Goal: Transaction & Acquisition: Purchase product/service

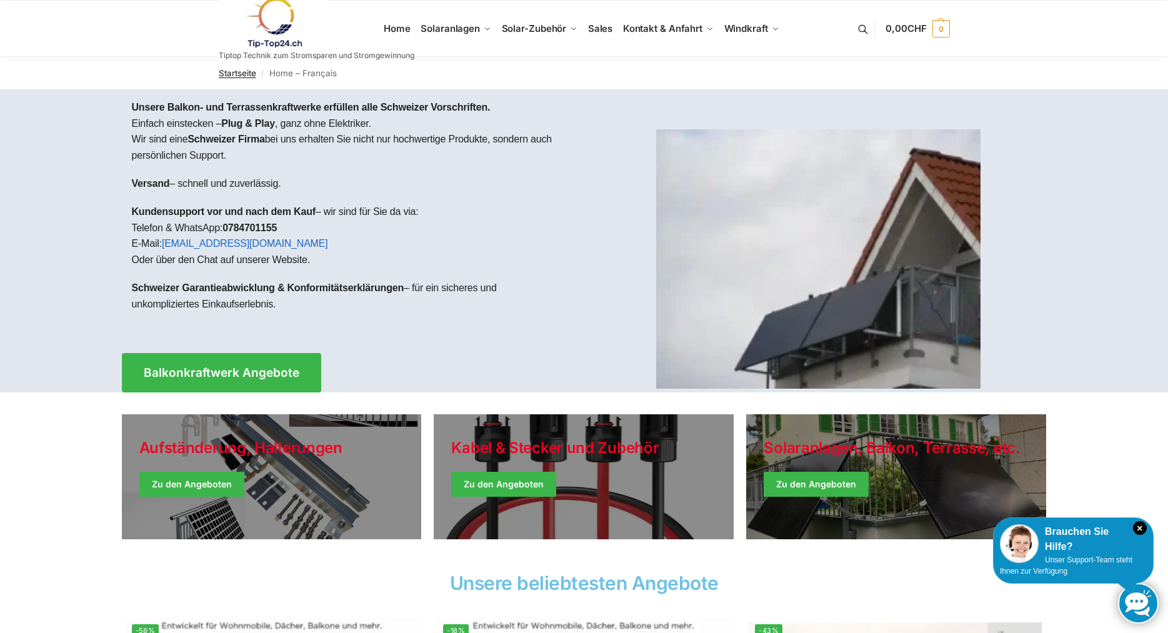
click at [235, 75] on link "Startseite" at bounding box center [237, 73] width 37 height 10
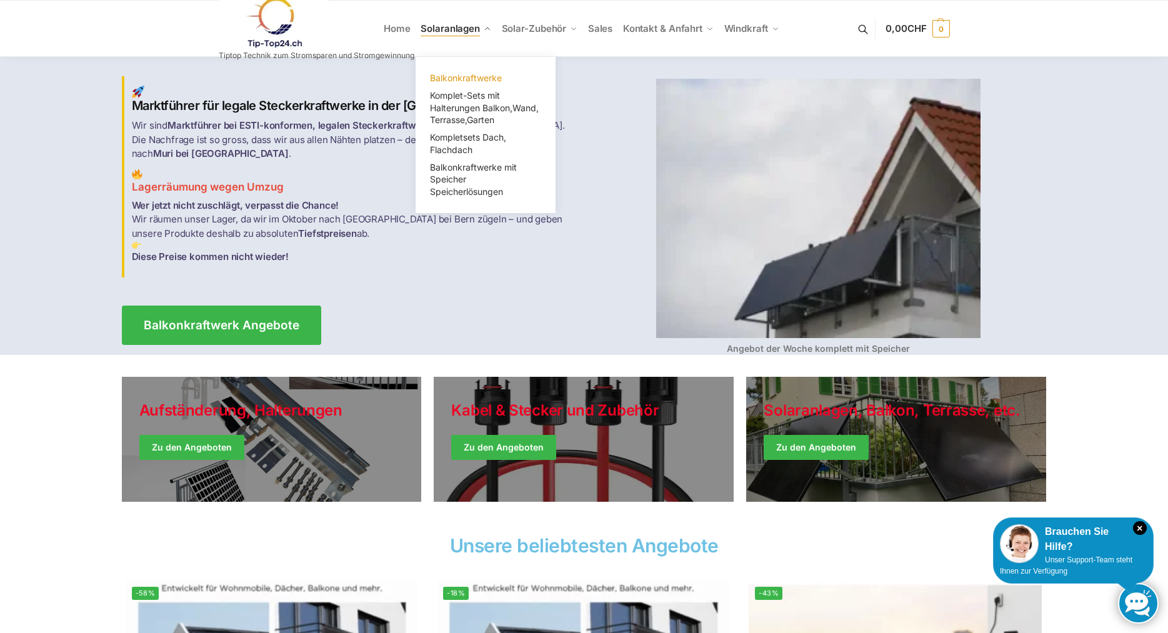
click at [468, 75] on span "Balkonkraftwerke" at bounding box center [466, 77] width 72 height 11
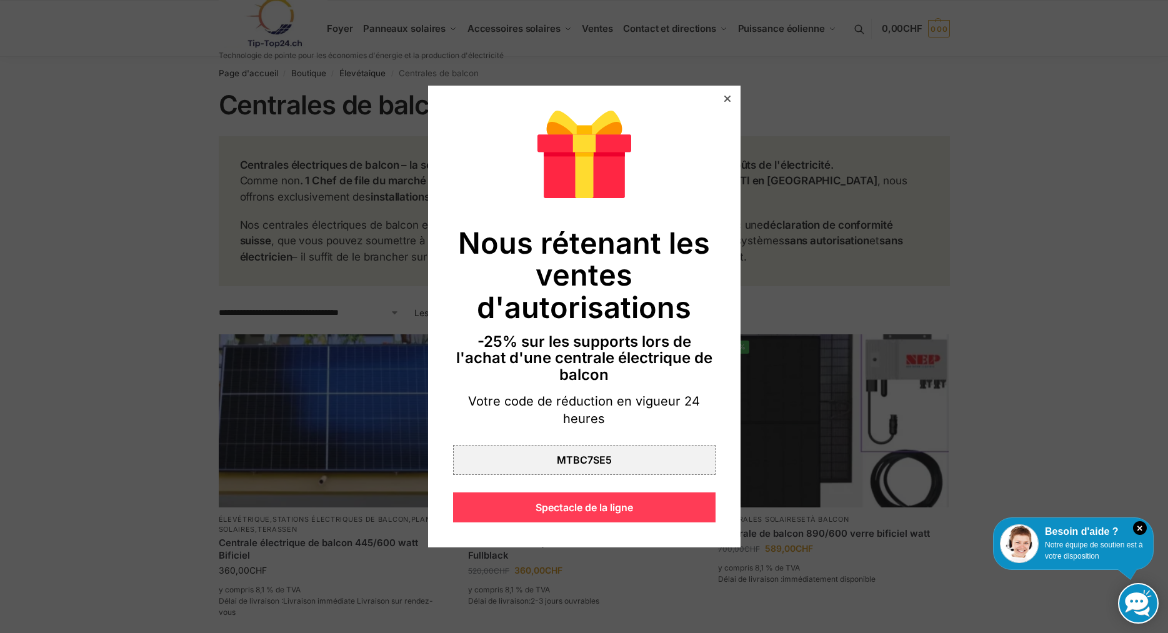
click at [590, 508] on div "Spectacle de la ligne" at bounding box center [584, 507] width 262 height 30
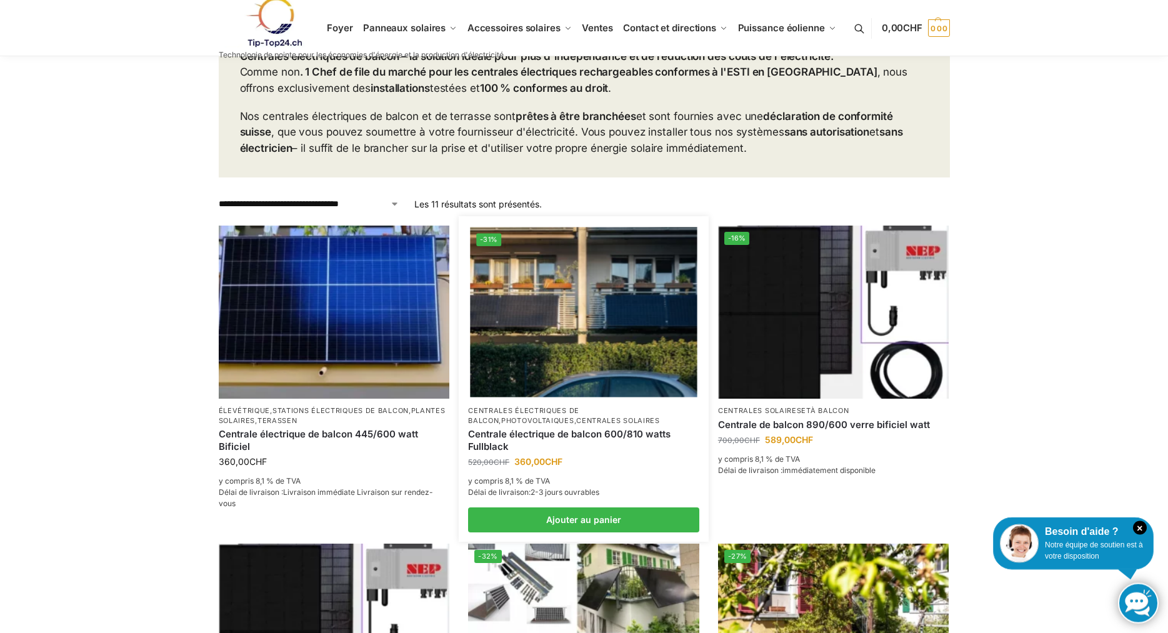
scroll to position [127, 0]
